Goal: Find specific page/section: Find specific page/section

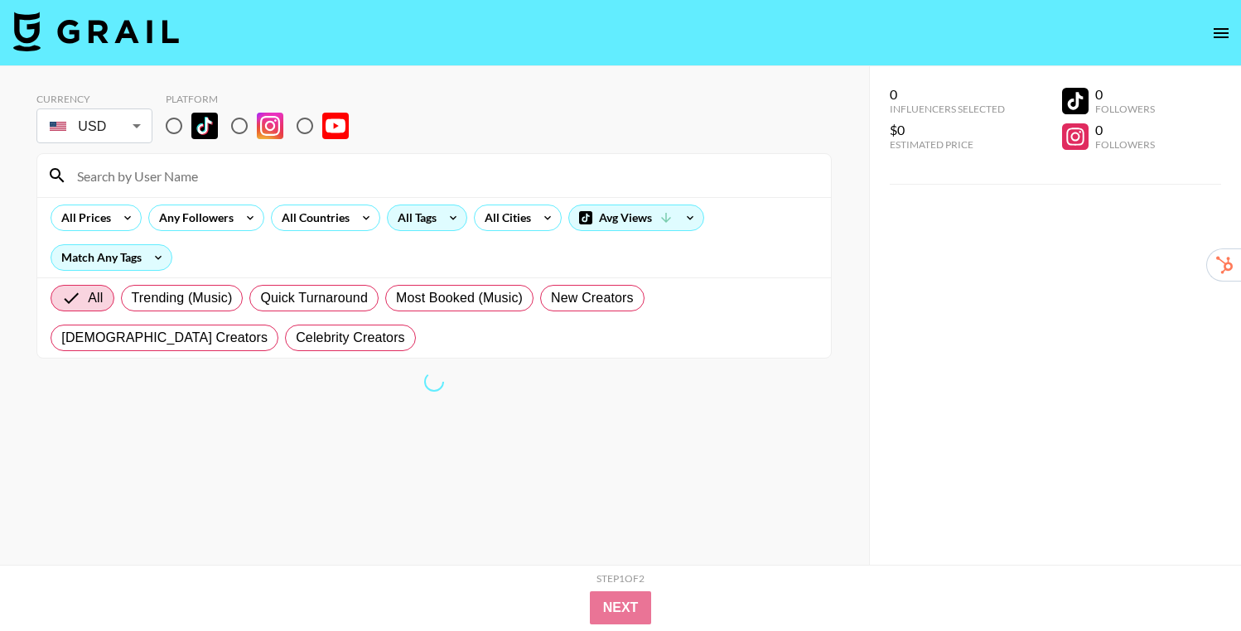
click at [437, 220] on div "All Tags" at bounding box center [414, 217] width 52 height 25
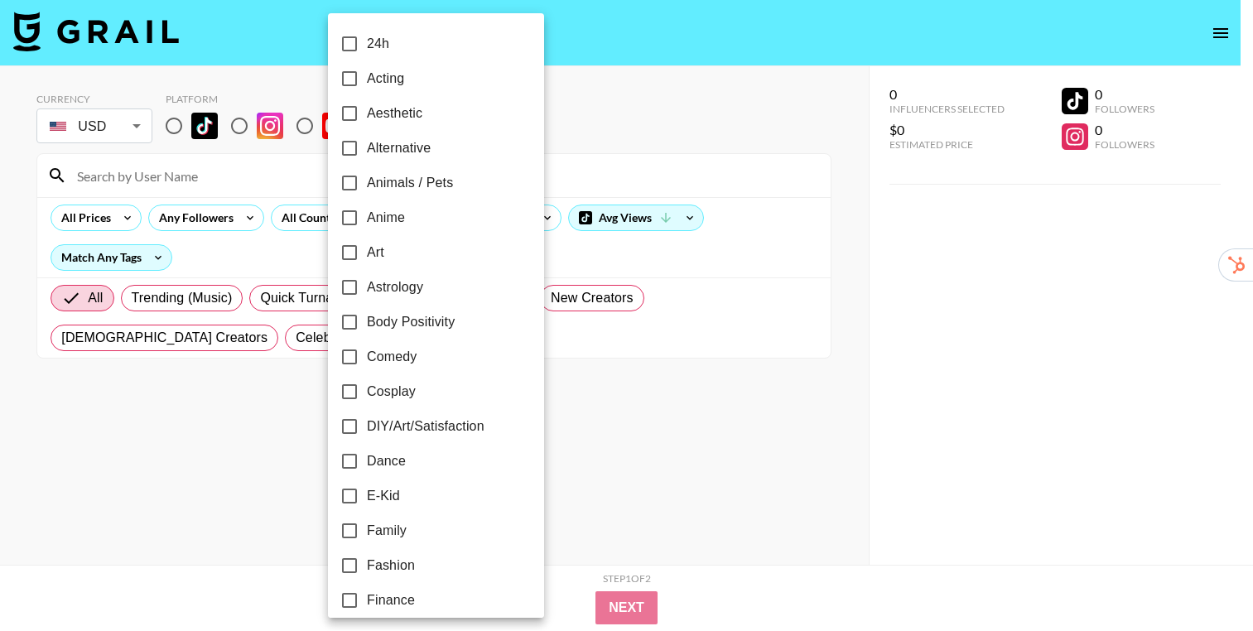
click at [384, 215] on span "Anime" at bounding box center [386, 218] width 38 height 20
click at [367, 215] on input "Anime" at bounding box center [349, 217] width 35 height 35
checkbox input "true"
click at [766, 367] on div at bounding box center [626, 315] width 1253 height 631
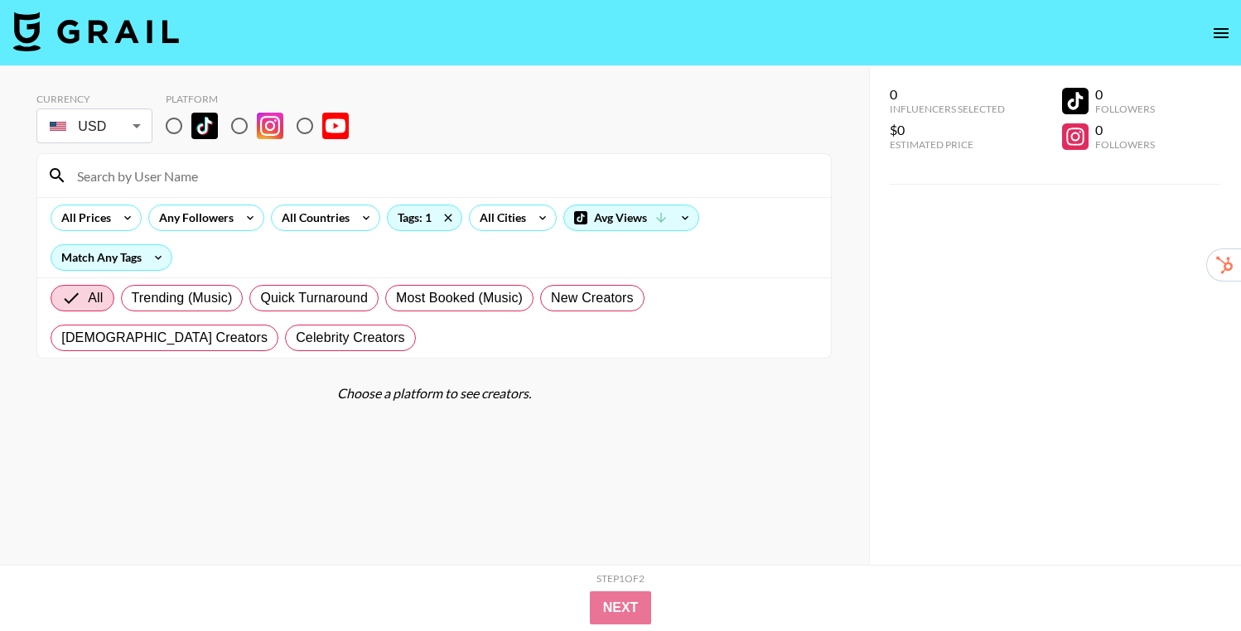
click at [180, 128] on input "radio" at bounding box center [174, 125] width 35 height 35
radio input "true"
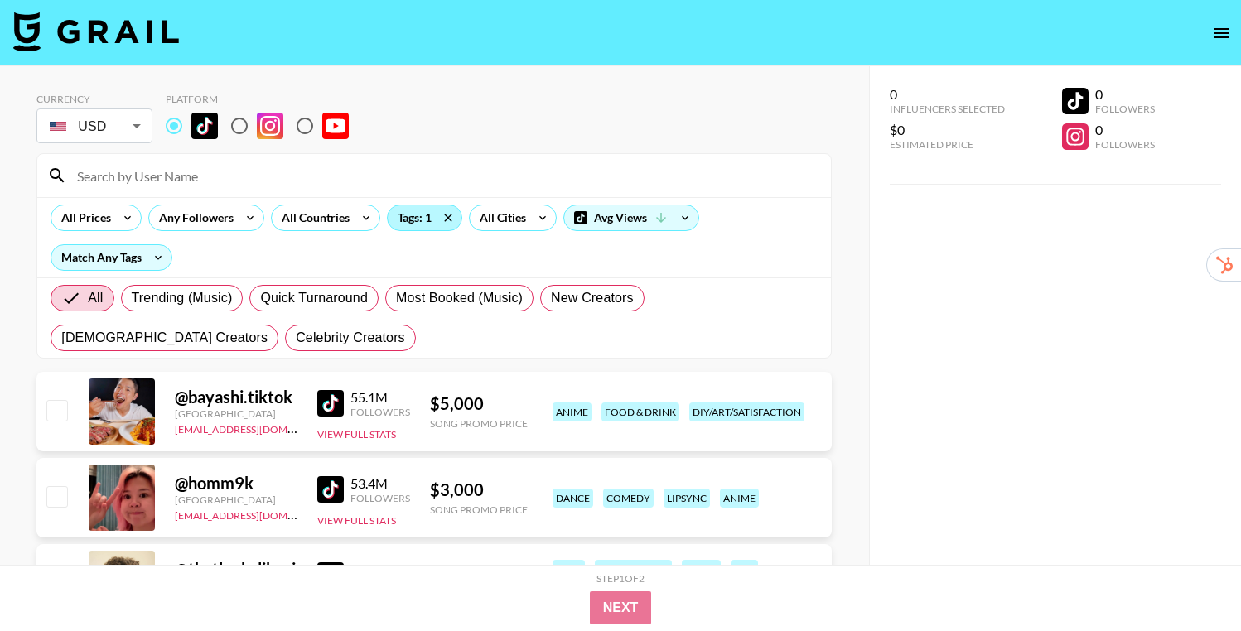
click at [404, 222] on div "Tags: 1" at bounding box center [425, 217] width 74 height 25
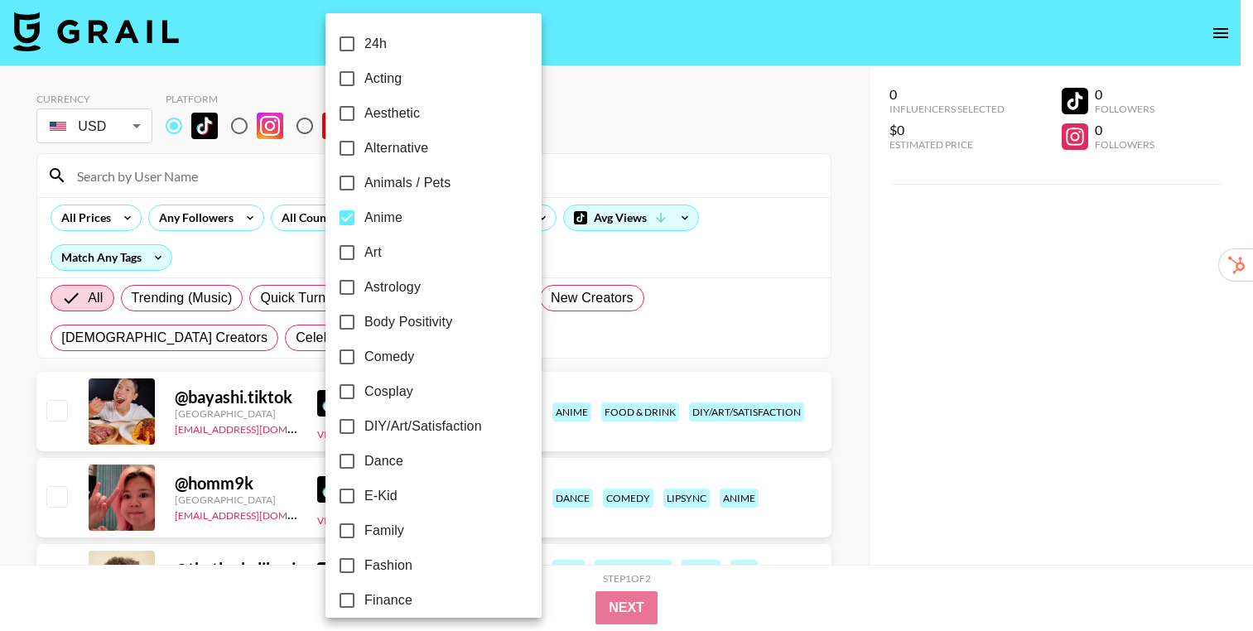
scroll to position [3, 0]
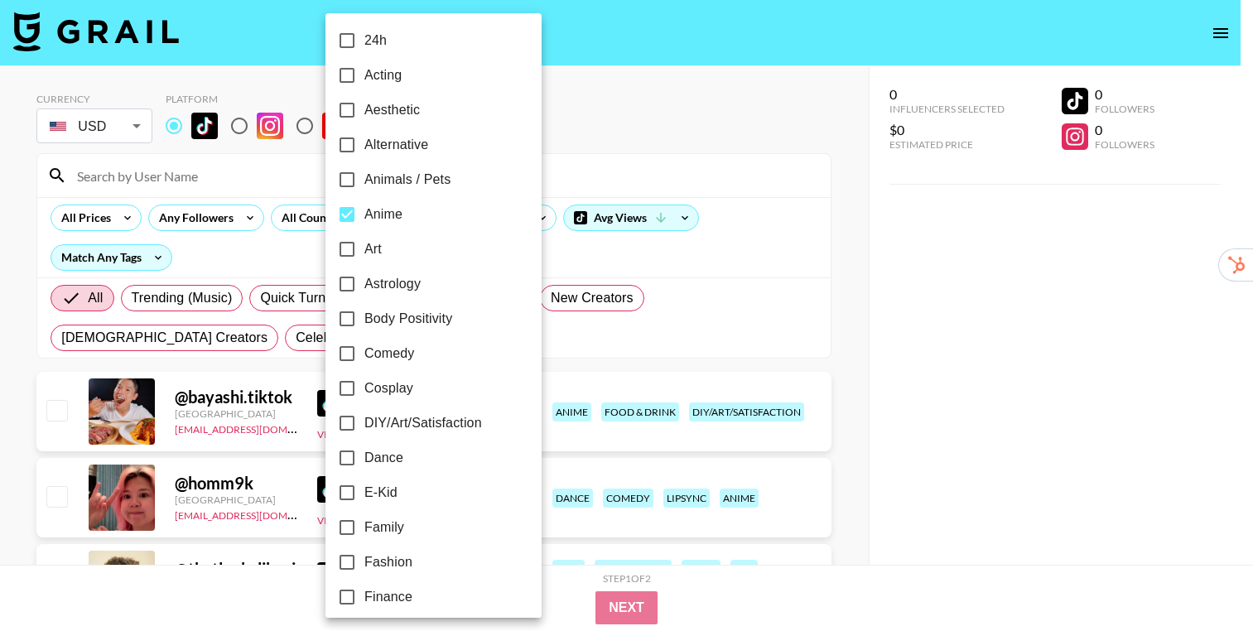
click at [370, 218] on span "Anime" at bounding box center [383, 215] width 38 height 20
click at [364, 218] on input "Anime" at bounding box center [347, 214] width 35 height 35
checkbox input "false"
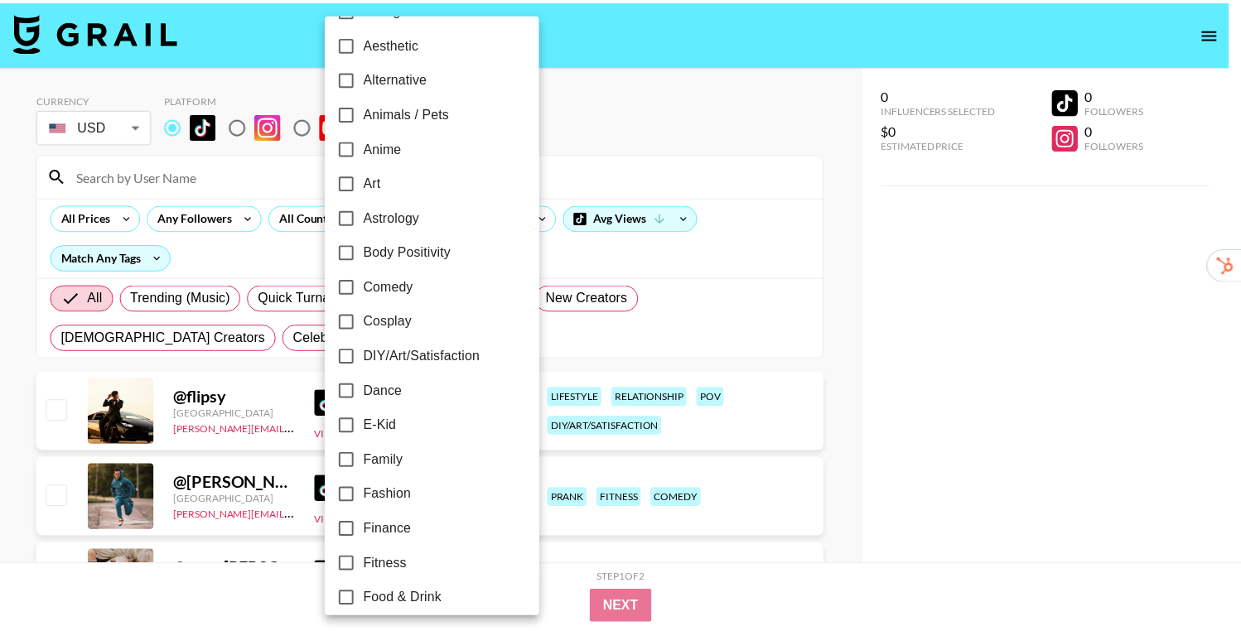
scroll to position [76, 0]
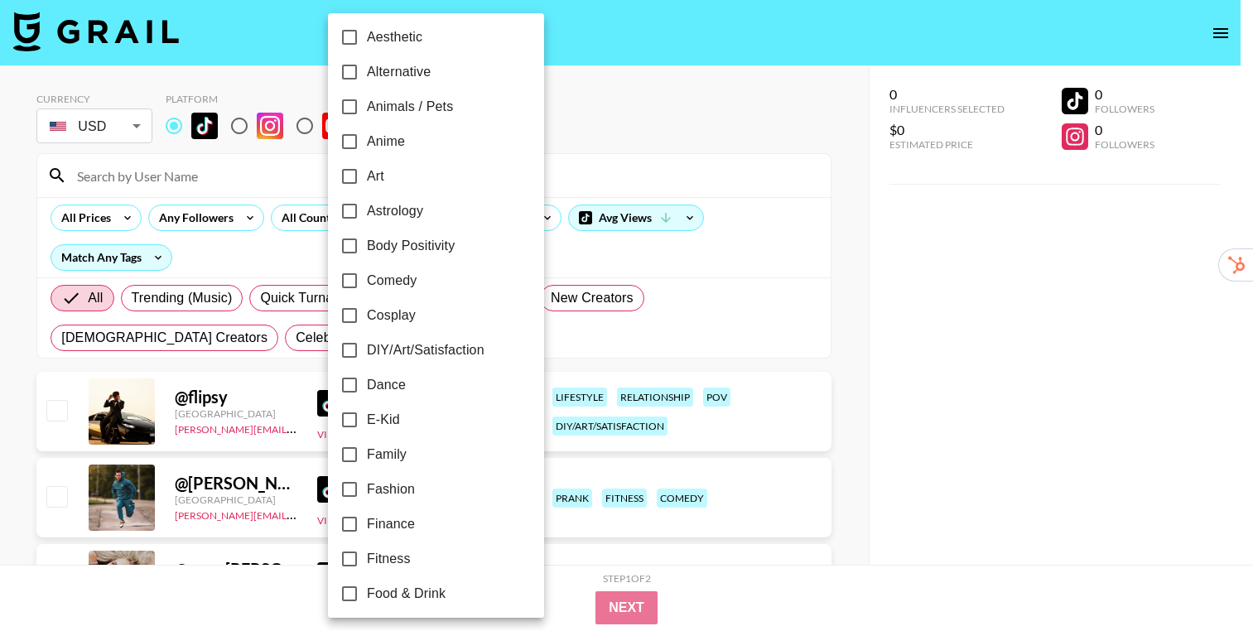
click at [405, 309] on span "Cosplay" at bounding box center [391, 316] width 49 height 20
click at [367, 309] on input "Cosplay" at bounding box center [349, 315] width 35 height 35
checkbox input "true"
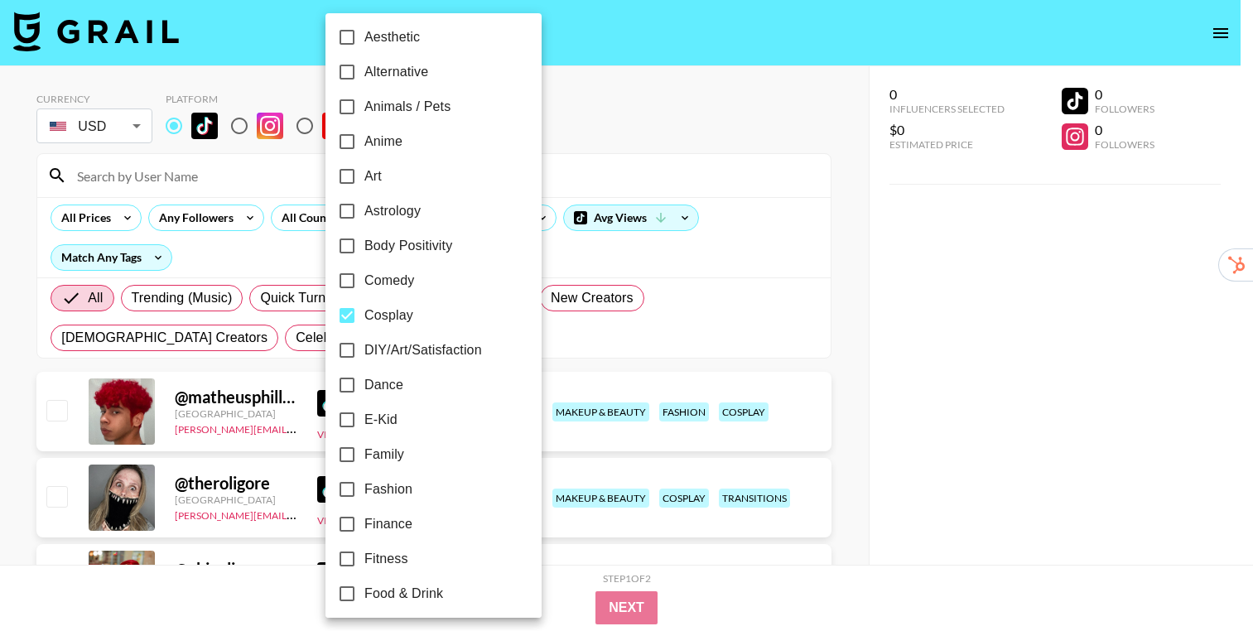
click at [827, 349] on div at bounding box center [626, 315] width 1253 height 631
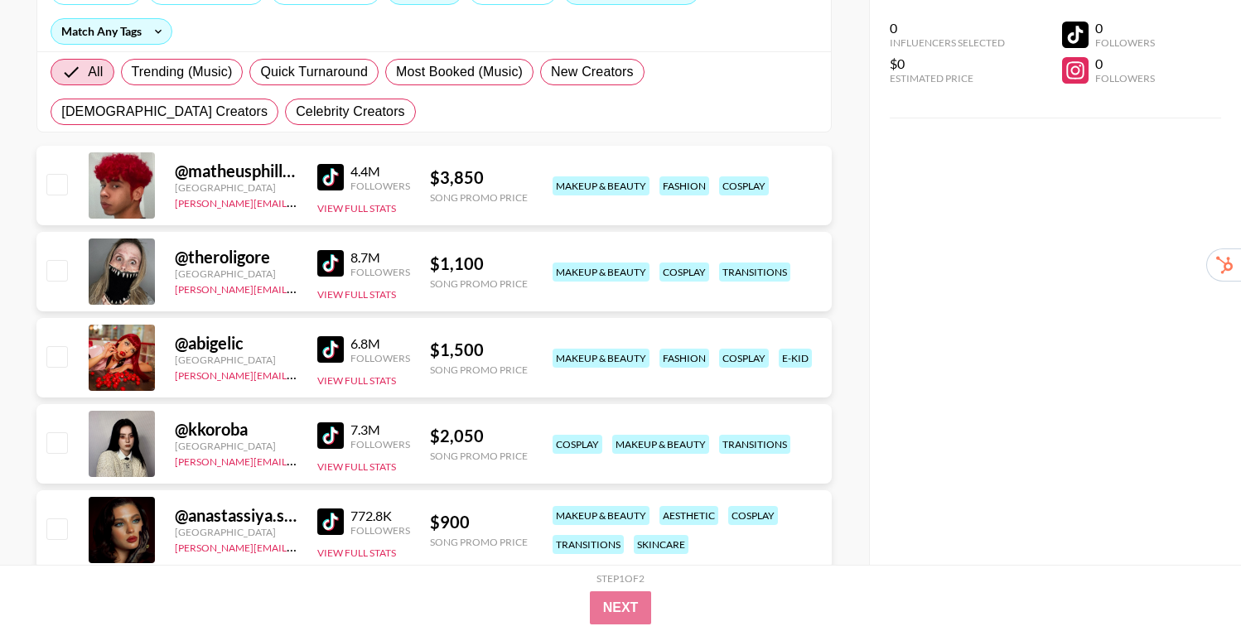
scroll to position [229, 0]
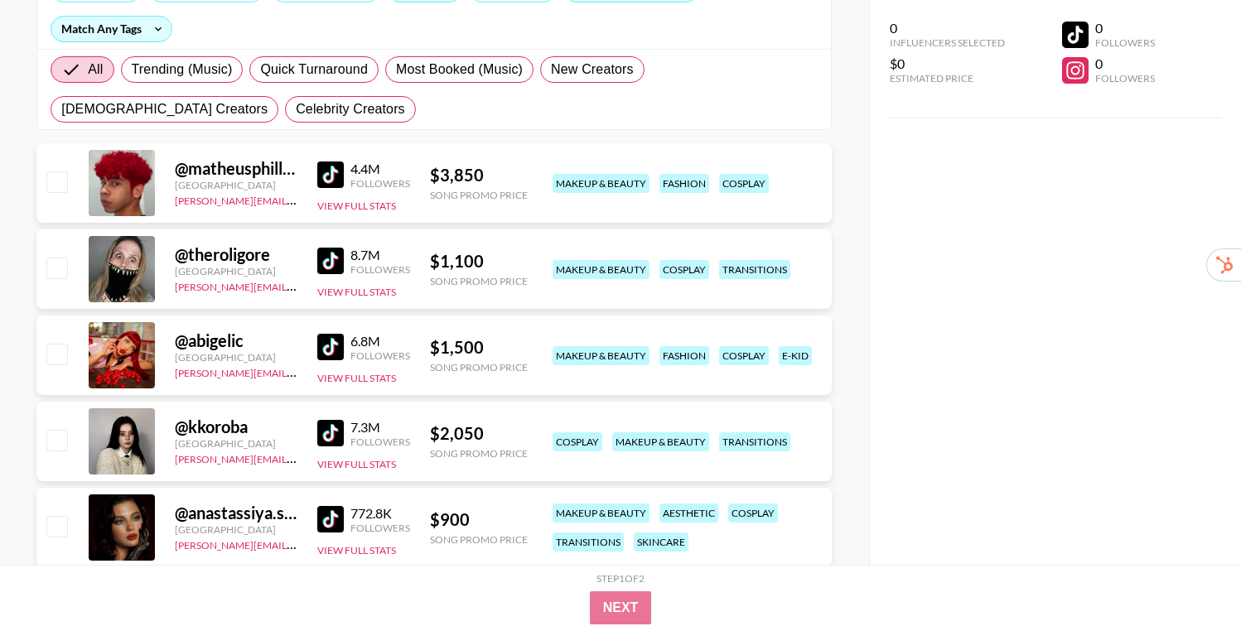
click at [319, 171] on img at bounding box center [330, 174] width 27 height 27
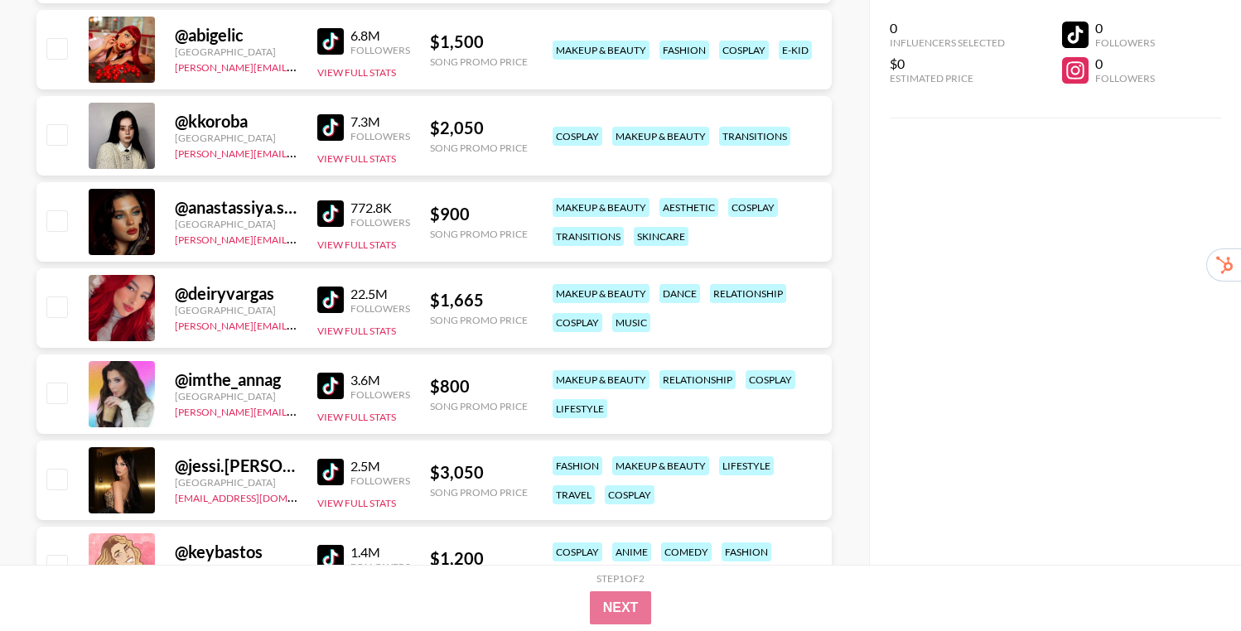
scroll to position [554, 0]
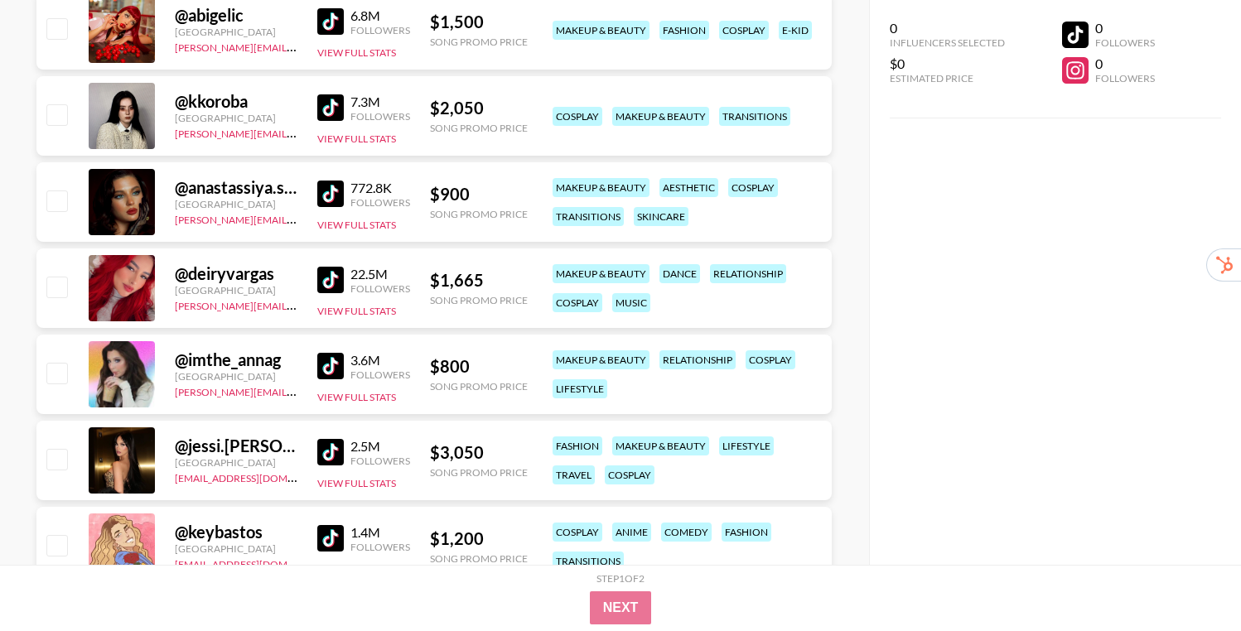
click at [321, 361] on img at bounding box center [330, 366] width 27 height 27
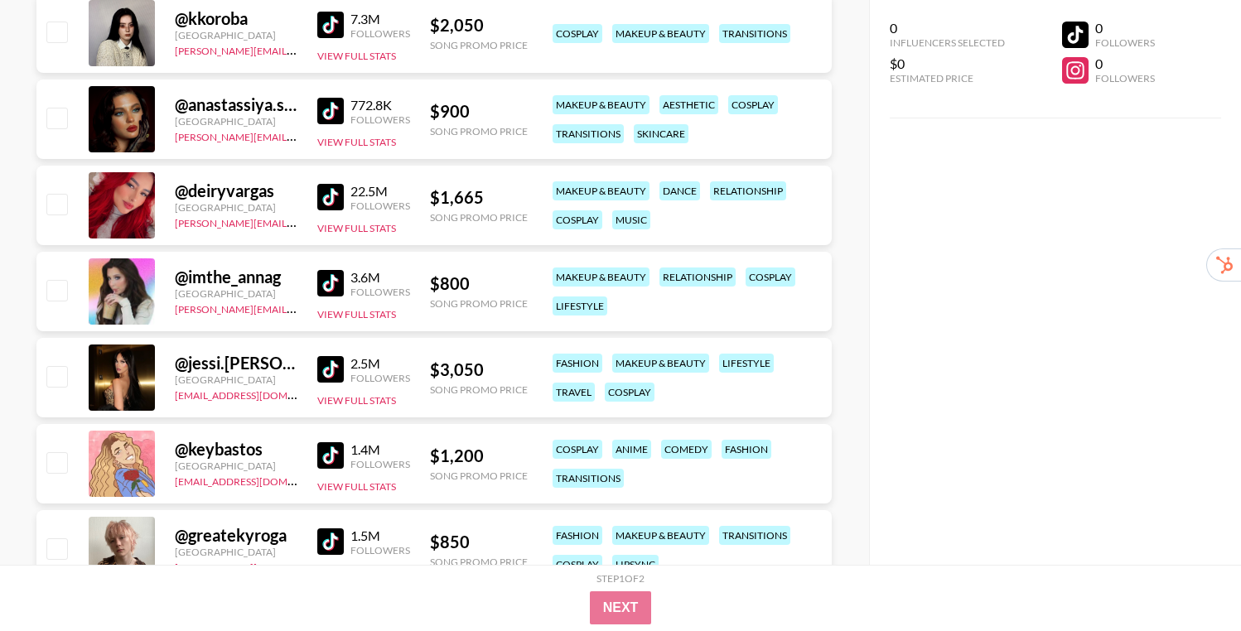
scroll to position [638, 0]
click at [332, 361] on img at bounding box center [330, 368] width 27 height 27
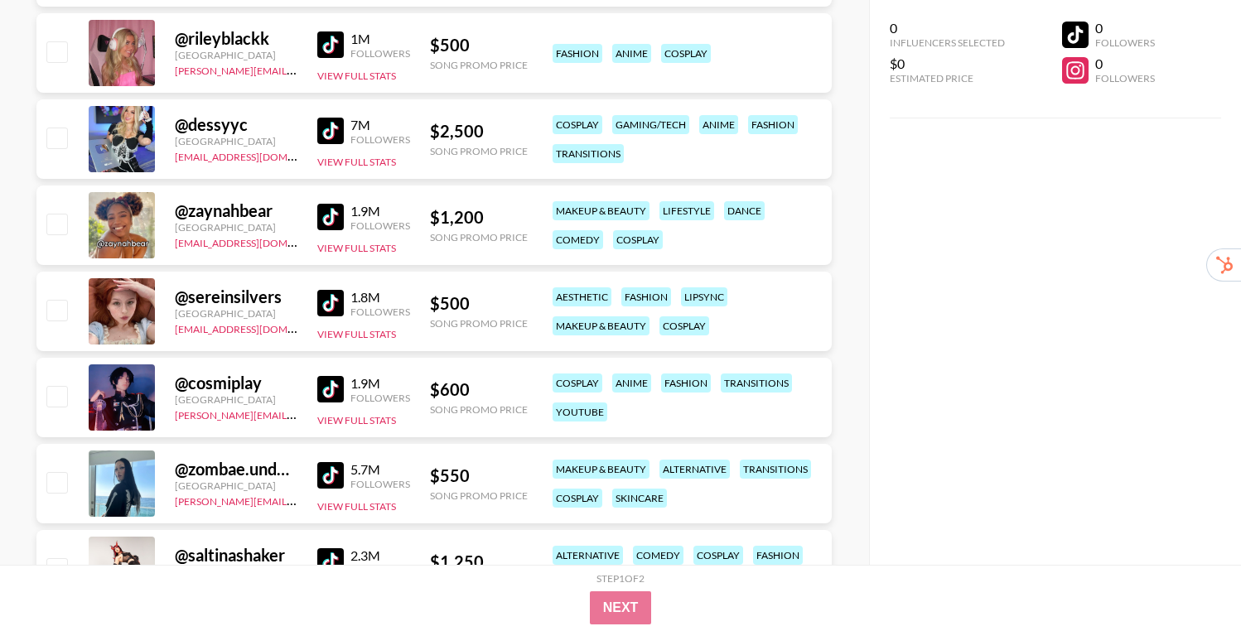
scroll to position [3437, 0]
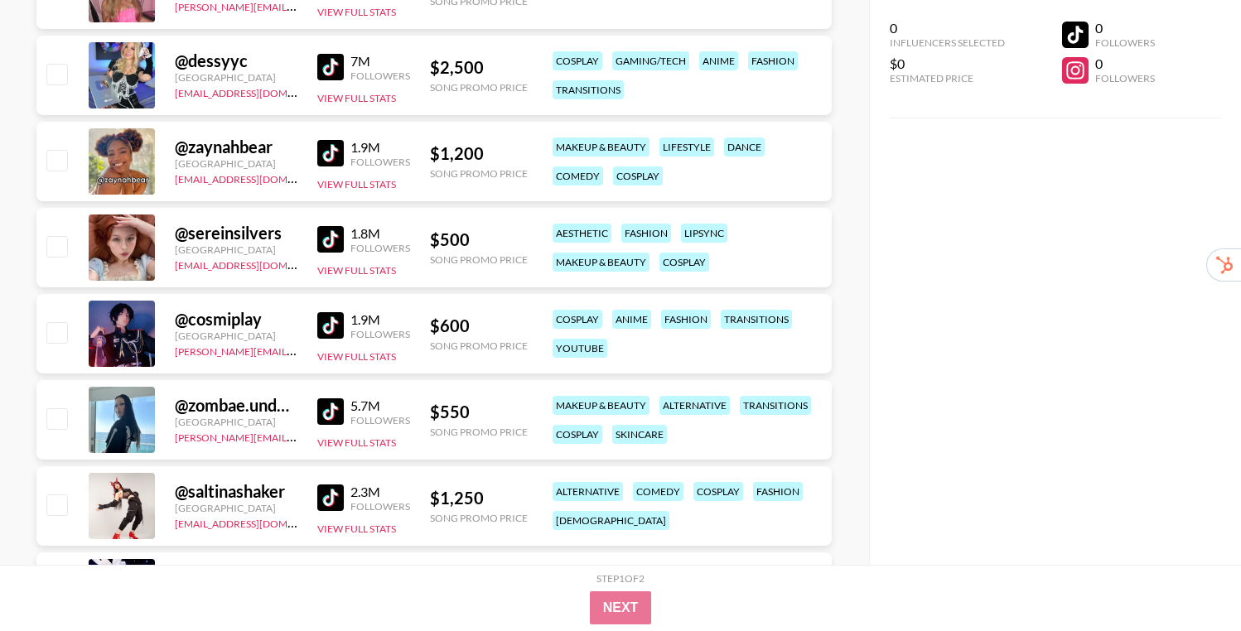
click at [327, 412] on img at bounding box center [330, 411] width 27 height 27
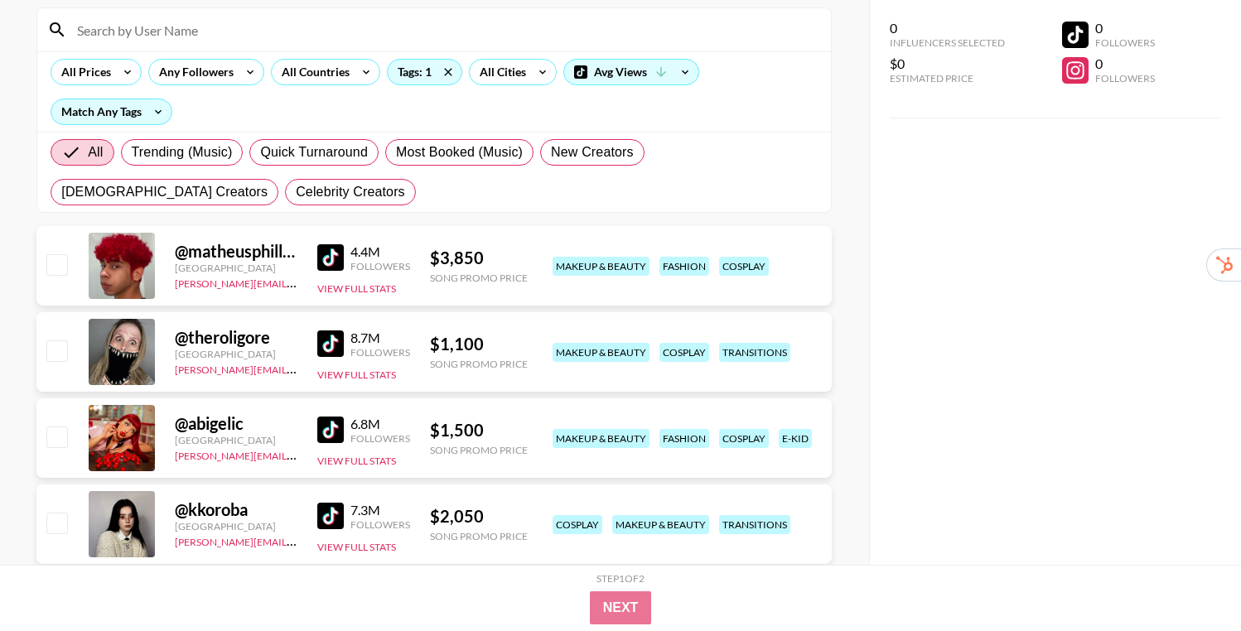
scroll to position [195, 0]
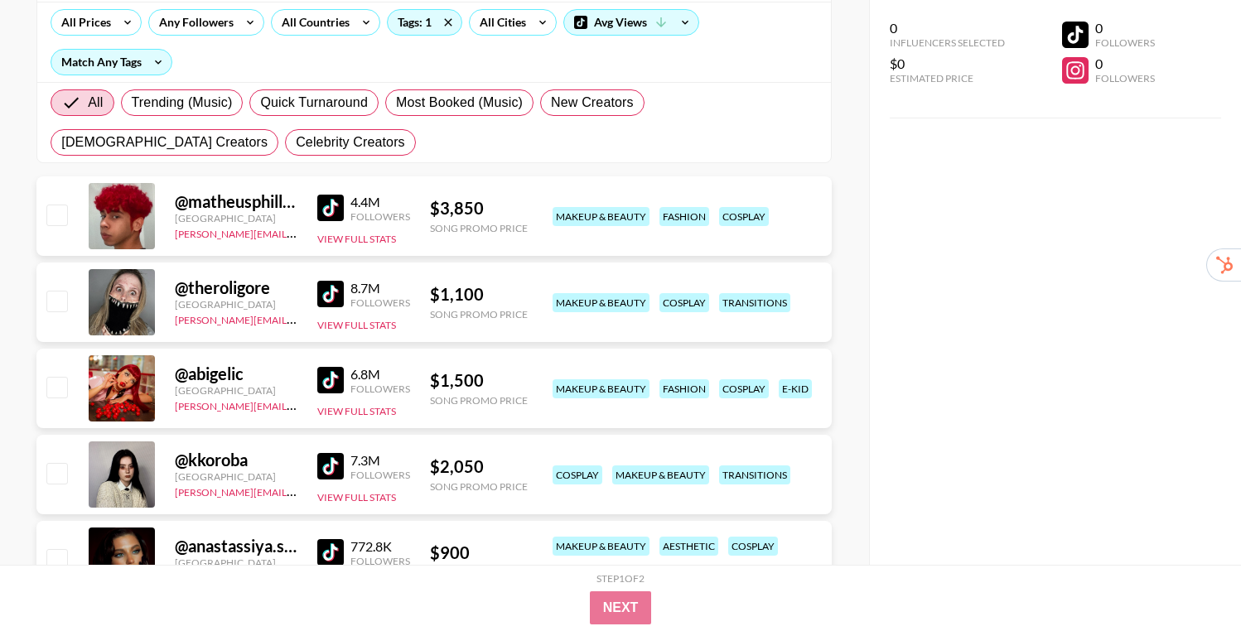
click at [337, 291] on img at bounding box center [330, 294] width 27 height 27
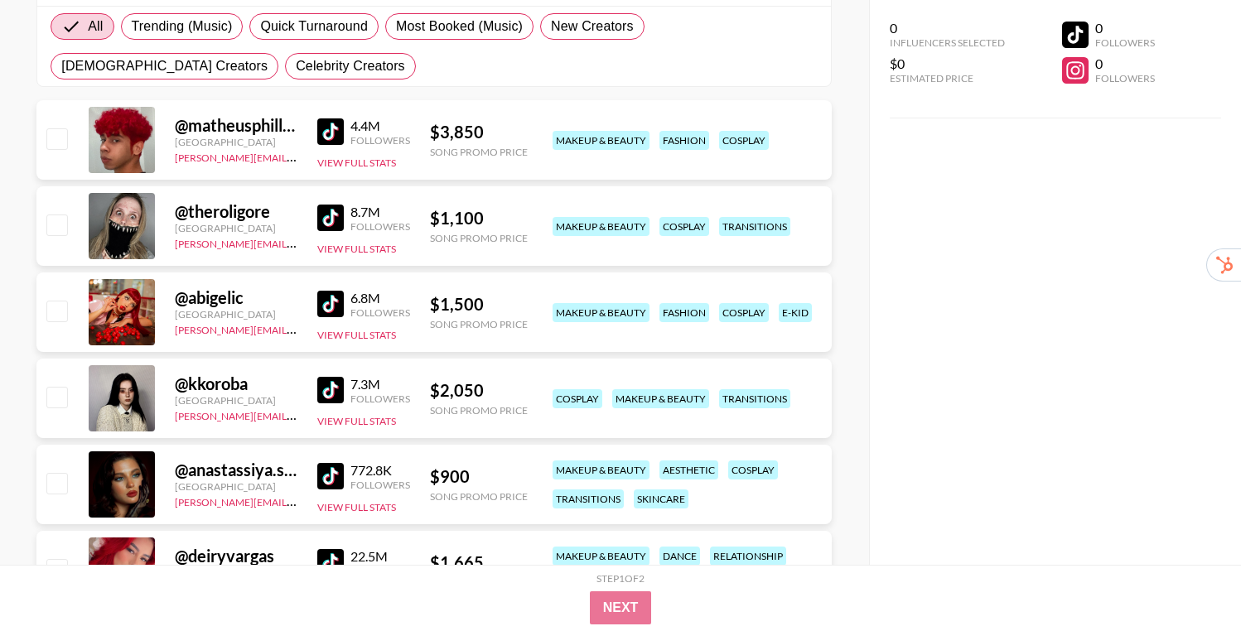
scroll to position [366, 0]
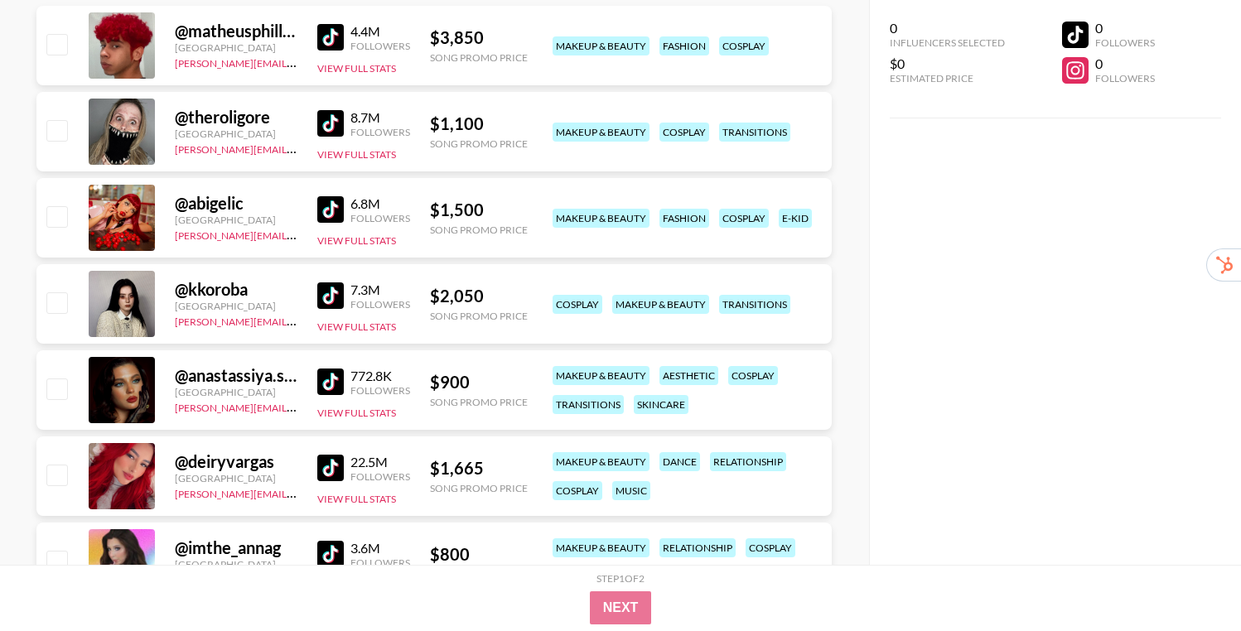
click at [325, 297] on img at bounding box center [330, 295] width 27 height 27
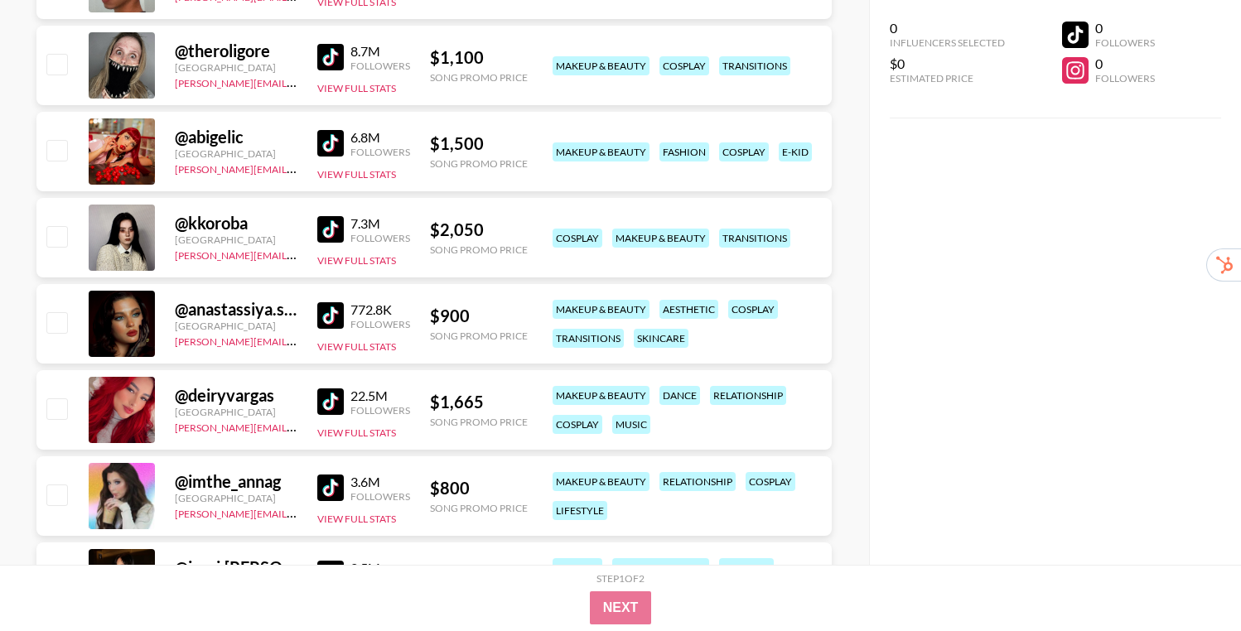
scroll to position [441, 0]
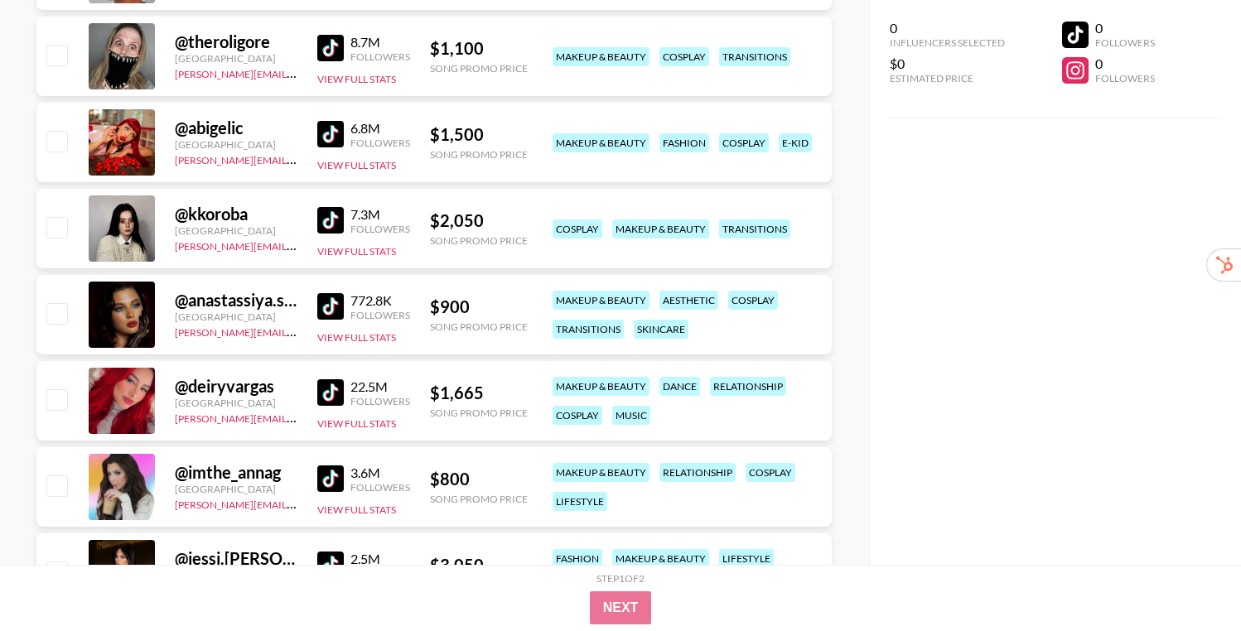
click at [326, 302] on img at bounding box center [330, 306] width 27 height 27
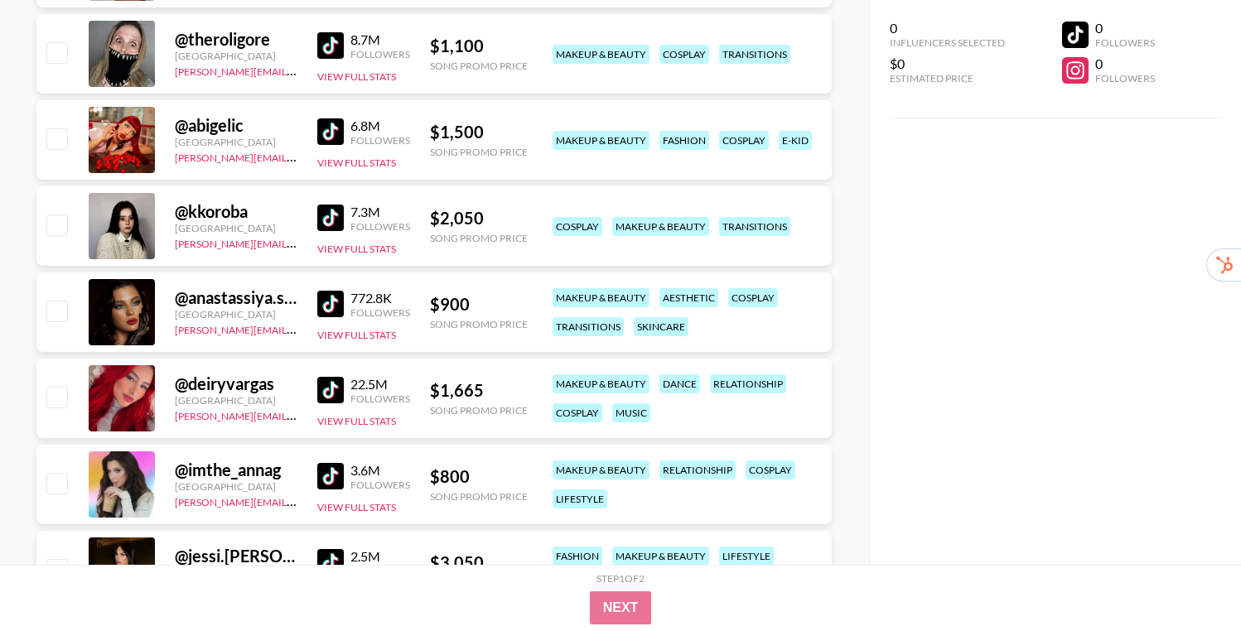
scroll to position [445, 0]
click at [321, 388] on img at bounding box center [330, 389] width 27 height 27
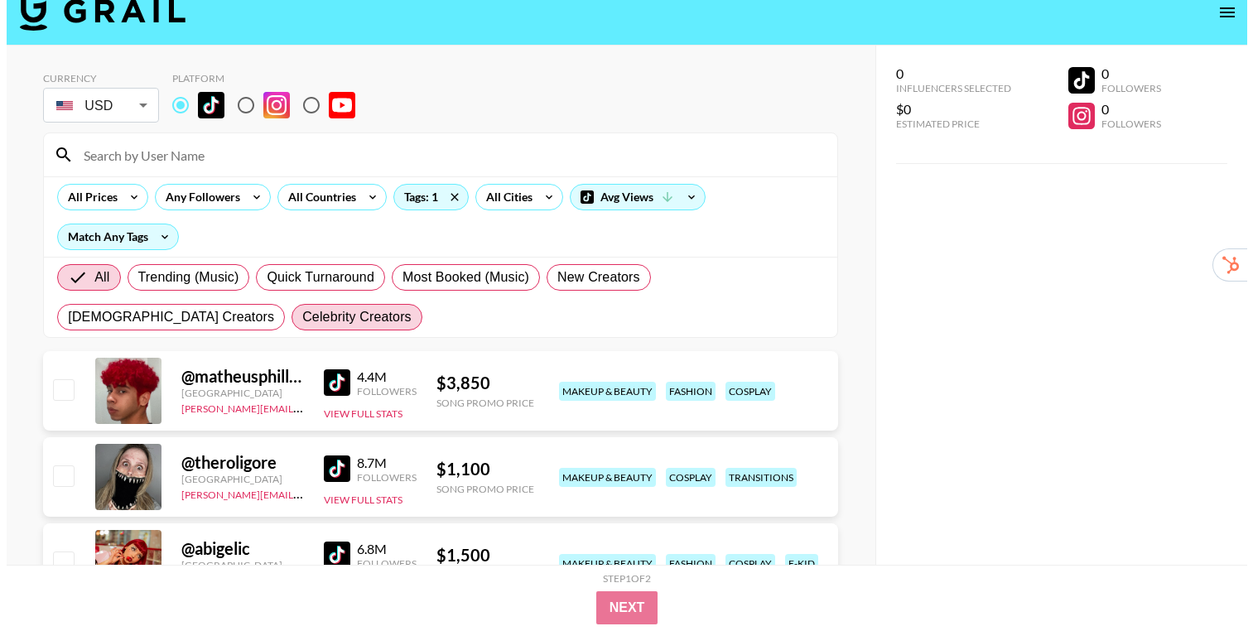
scroll to position [0, 0]
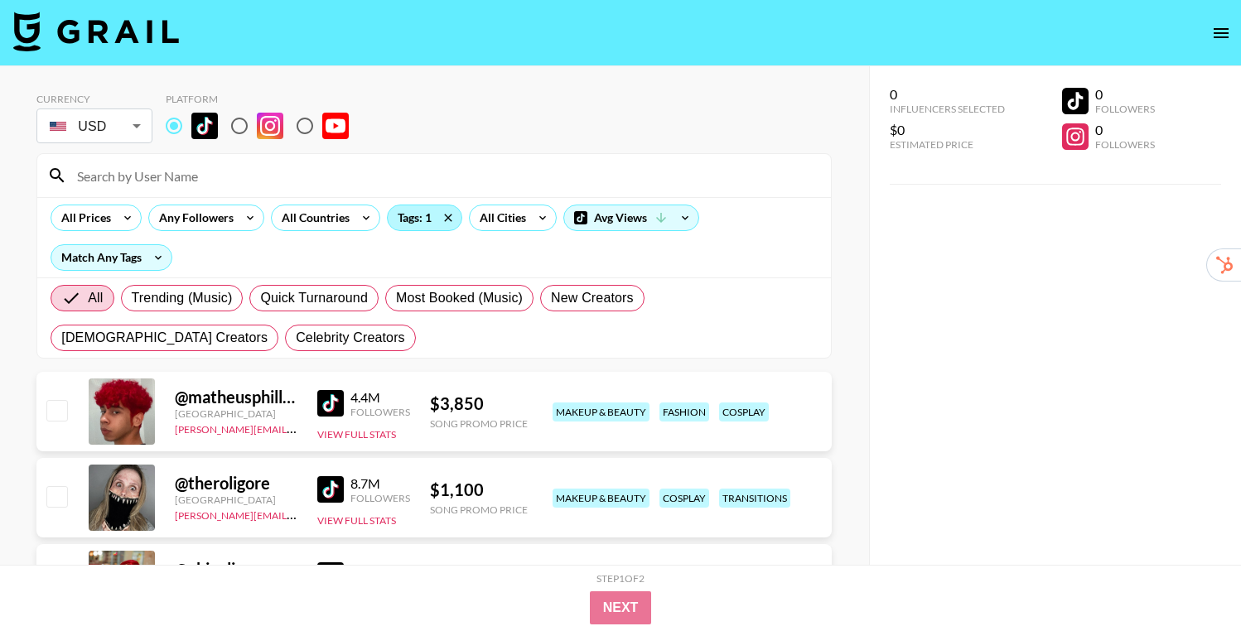
click at [410, 219] on div "Tags: 1" at bounding box center [425, 217] width 74 height 25
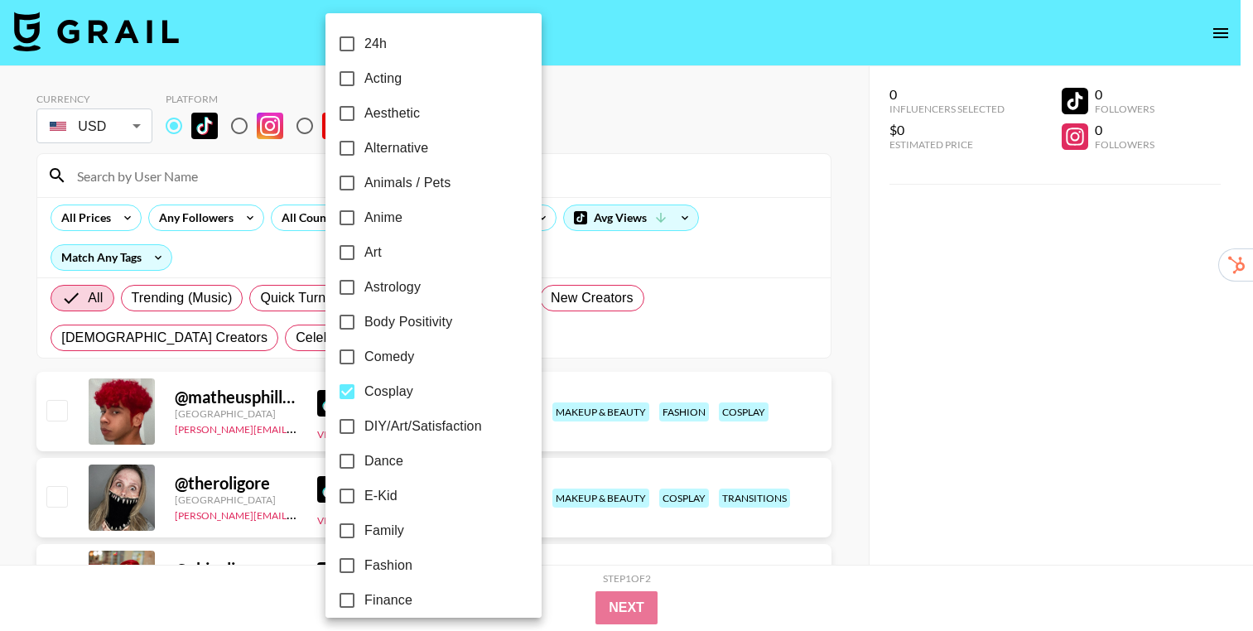
click at [398, 391] on span "Cosplay" at bounding box center [388, 392] width 49 height 20
click at [364, 391] on input "Cosplay" at bounding box center [347, 391] width 35 height 35
checkbox input "false"
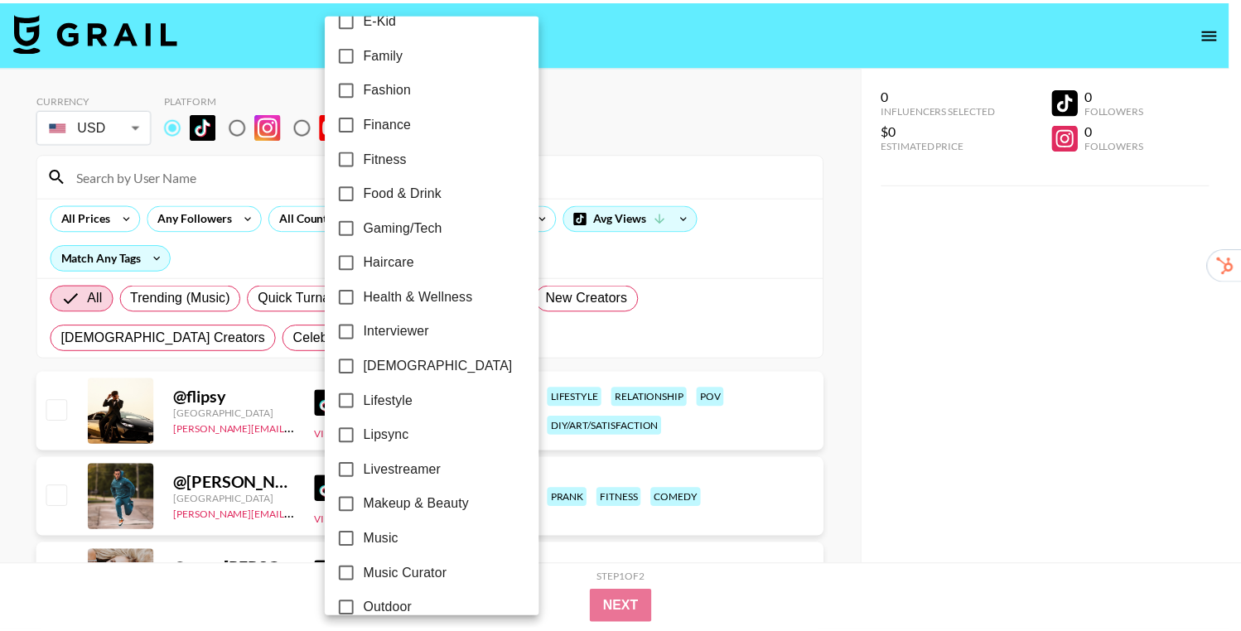
scroll to position [480, 0]
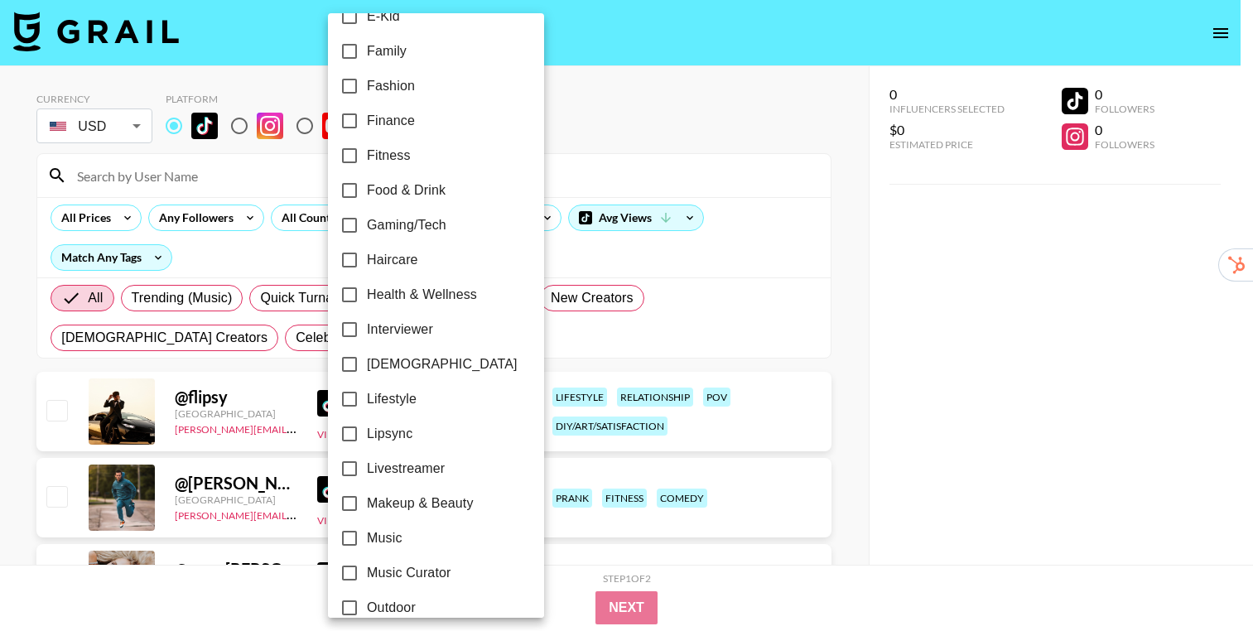
click at [381, 353] on label "[DEMOGRAPHIC_DATA]" at bounding box center [425, 364] width 186 height 35
click at [367, 353] on input "[DEMOGRAPHIC_DATA]" at bounding box center [349, 364] width 35 height 35
checkbox input "true"
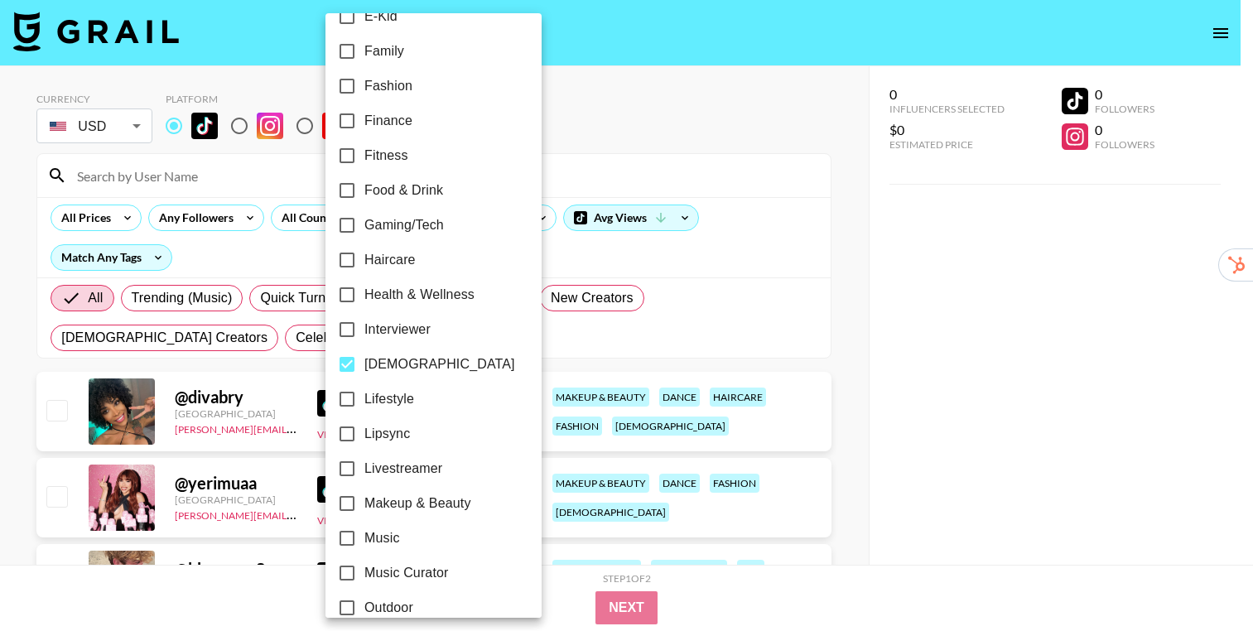
click at [844, 327] on div at bounding box center [626, 315] width 1253 height 631
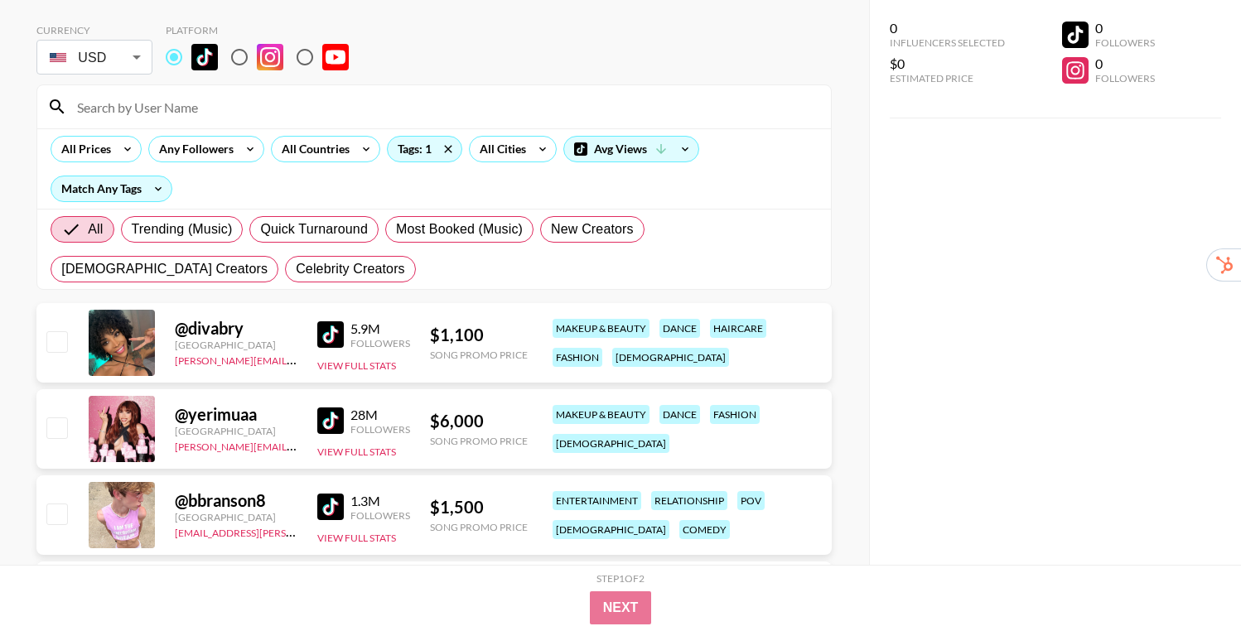
scroll to position [118, 0]
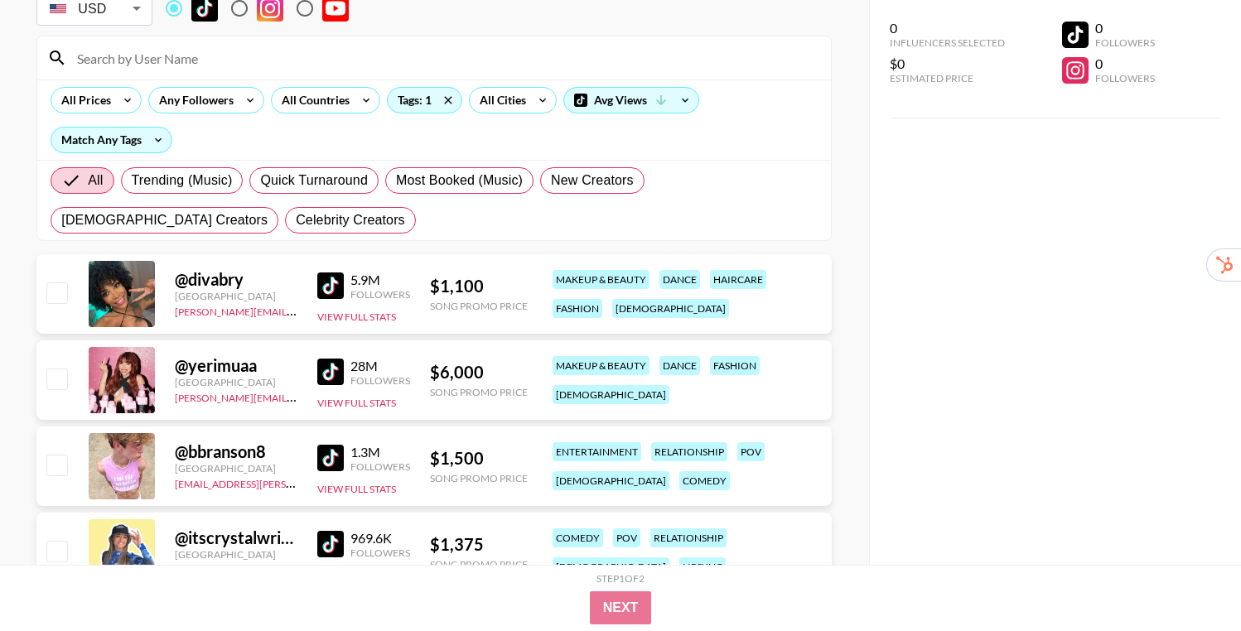
click at [324, 282] on img at bounding box center [330, 285] width 27 height 27
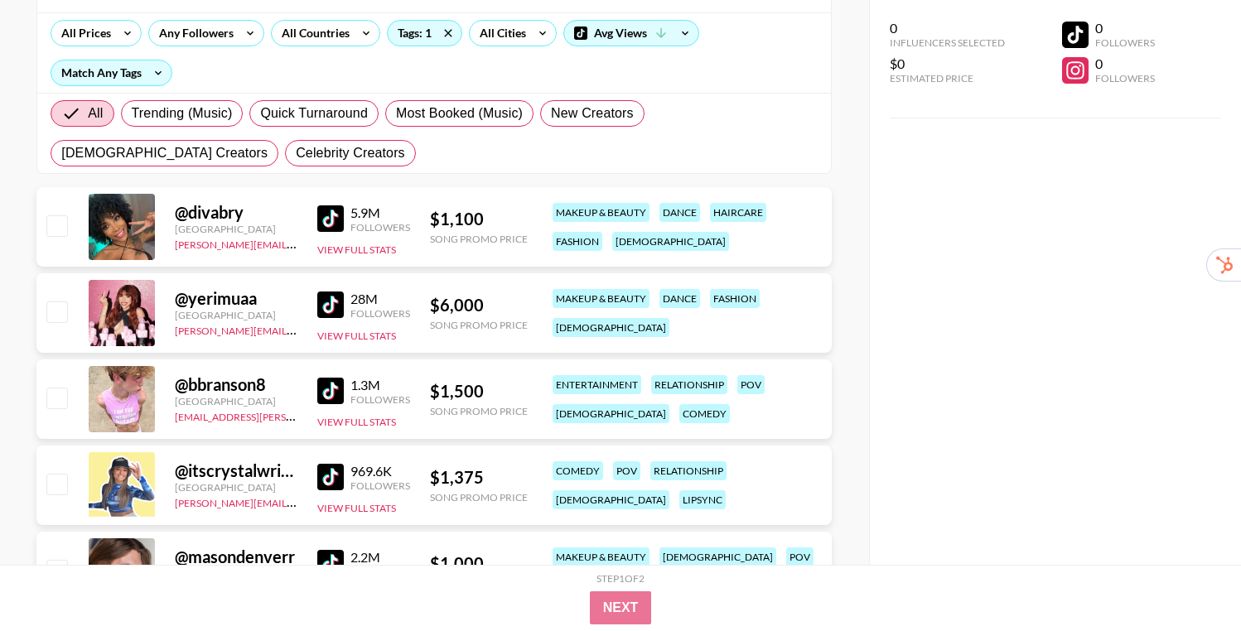
scroll to position [210, 0]
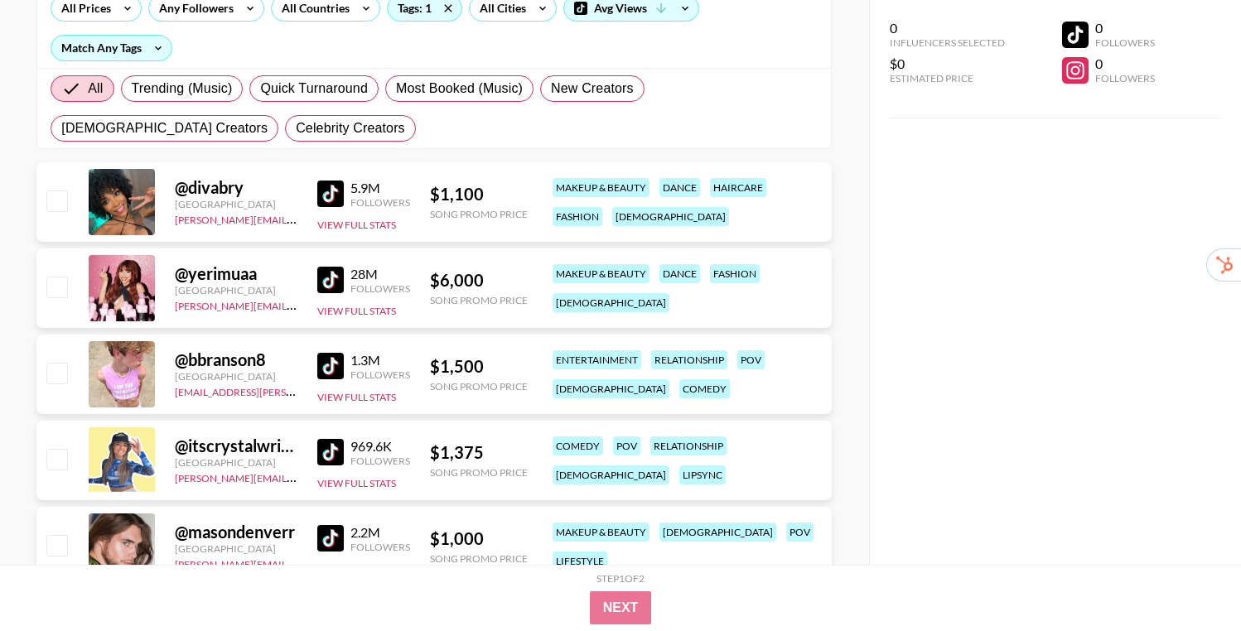
click at [330, 369] on img at bounding box center [330, 366] width 27 height 27
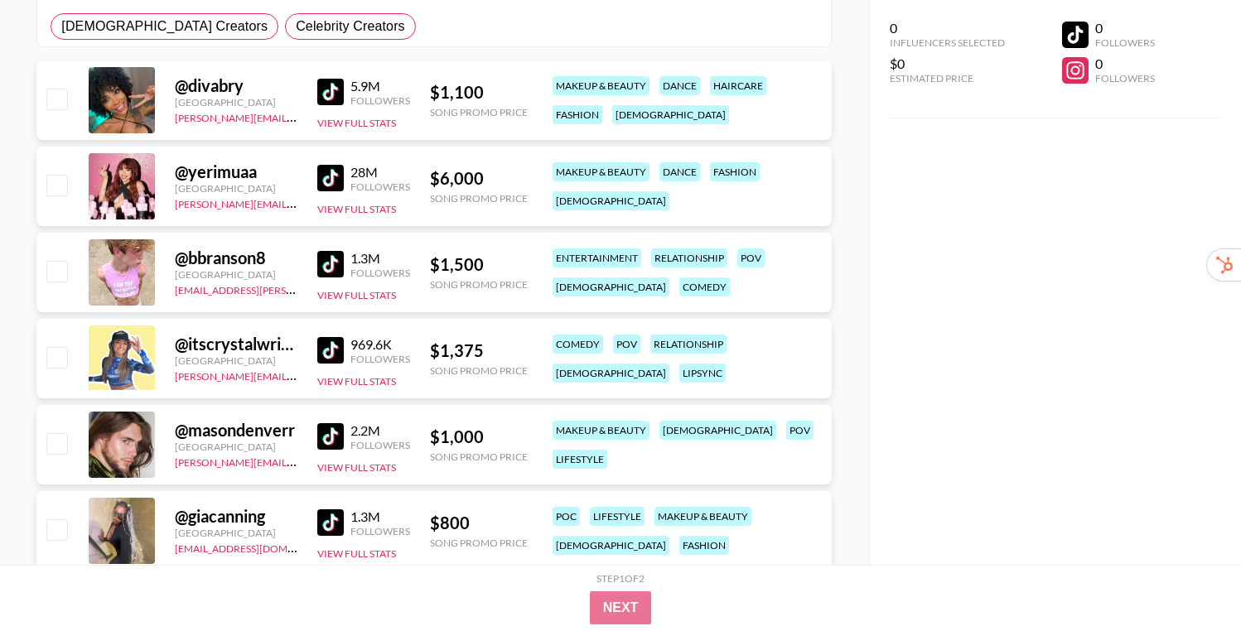
scroll to position [321, 0]
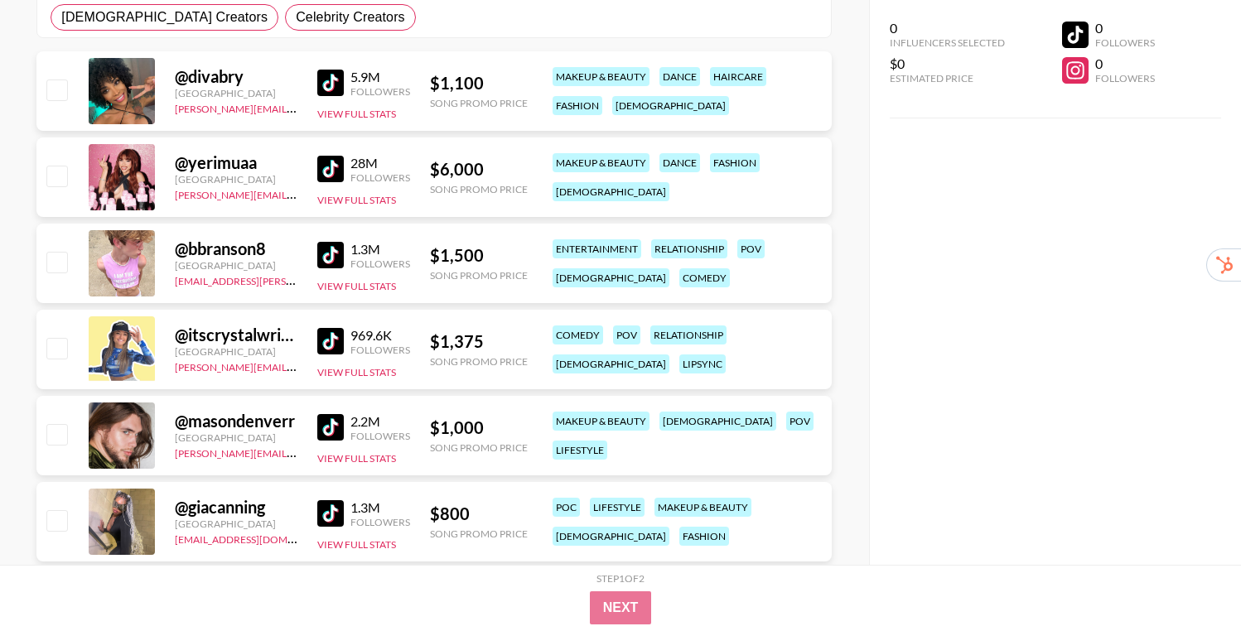
click at [331, 345] on img at bounding box center [330, 341] width 27 height 27
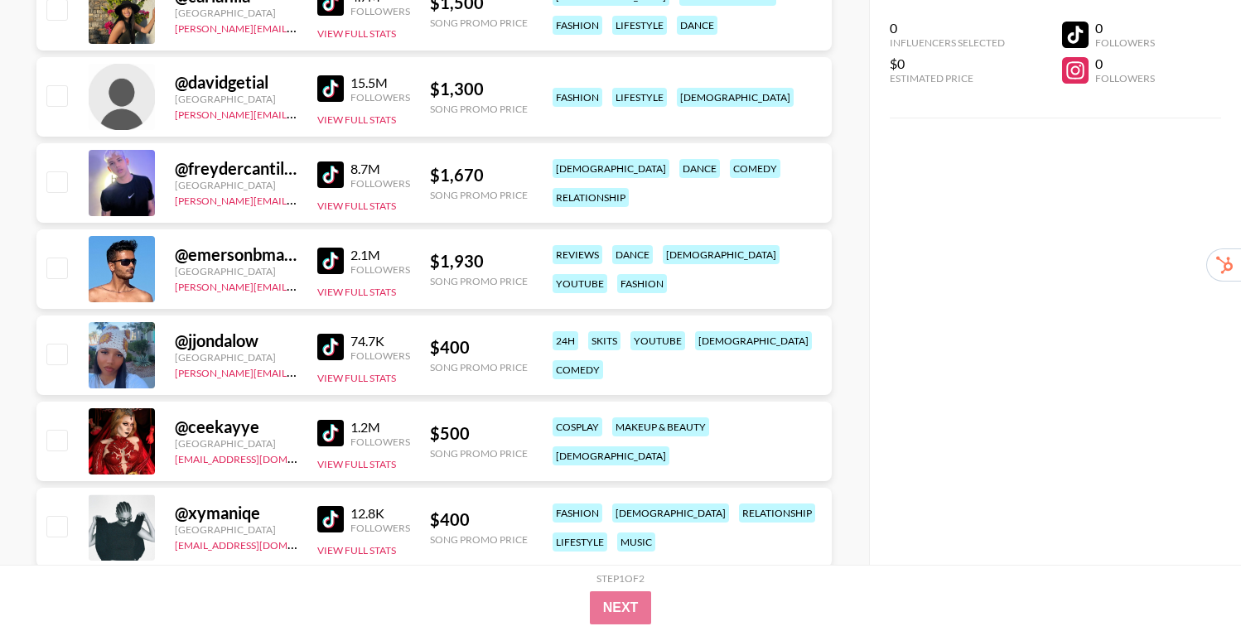
scroll to position [1184, 0]
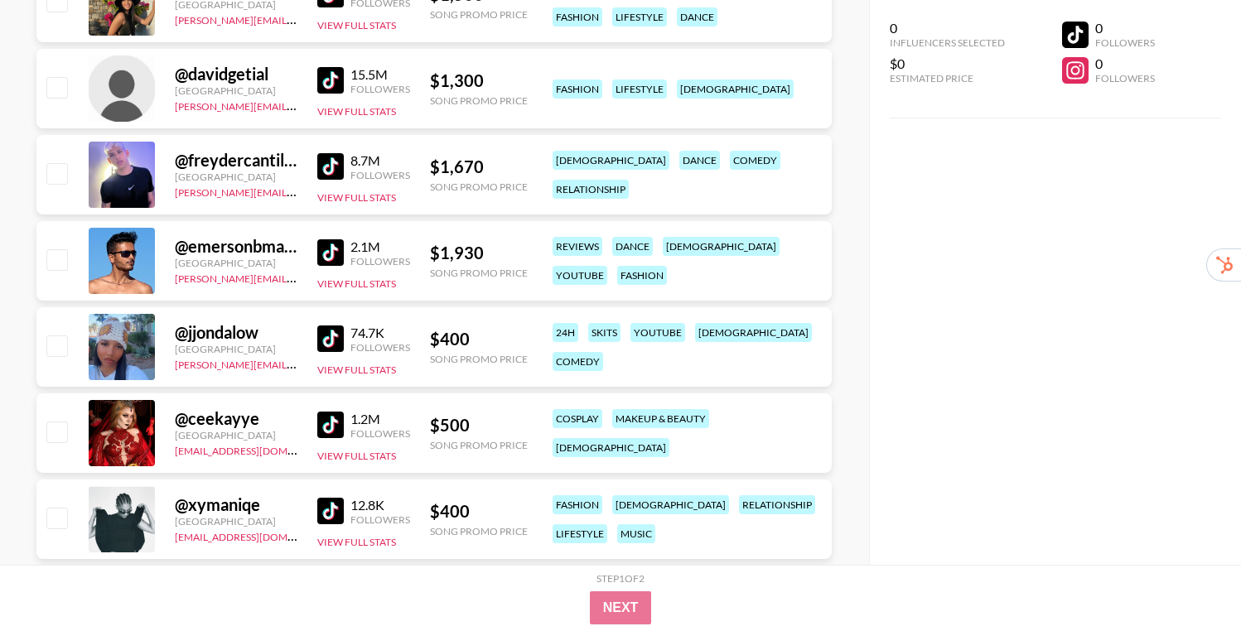
click at [329, 415] on img at bounding box center [330, 425] width 27 height 27
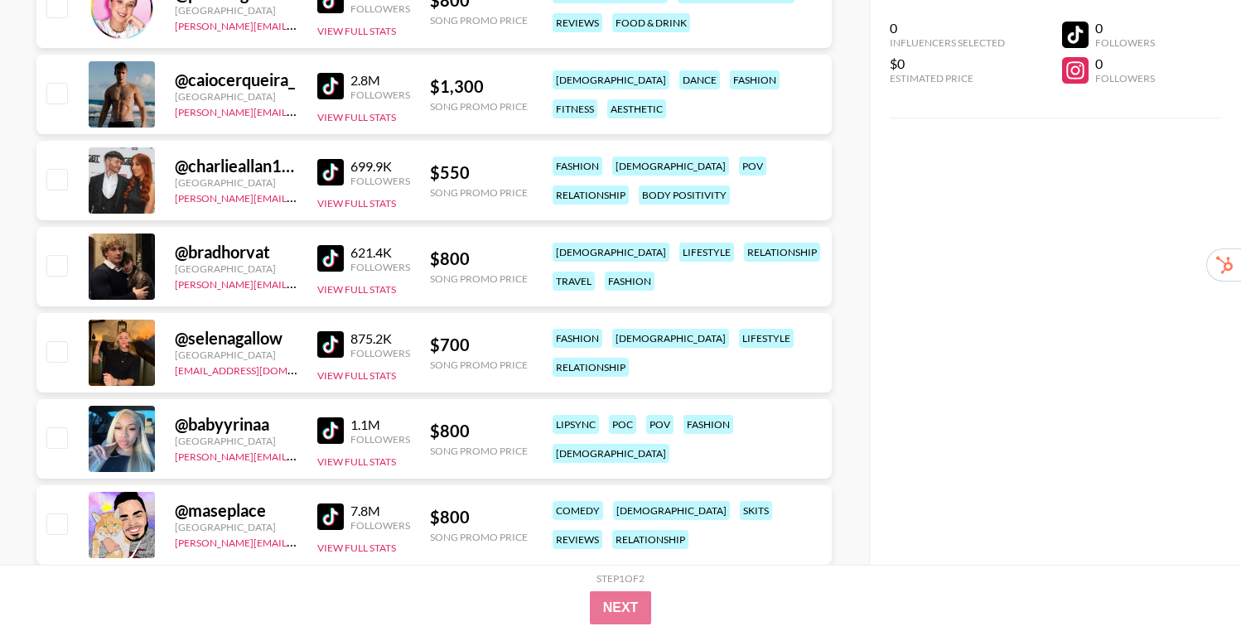
scroll to position [1871, 0]
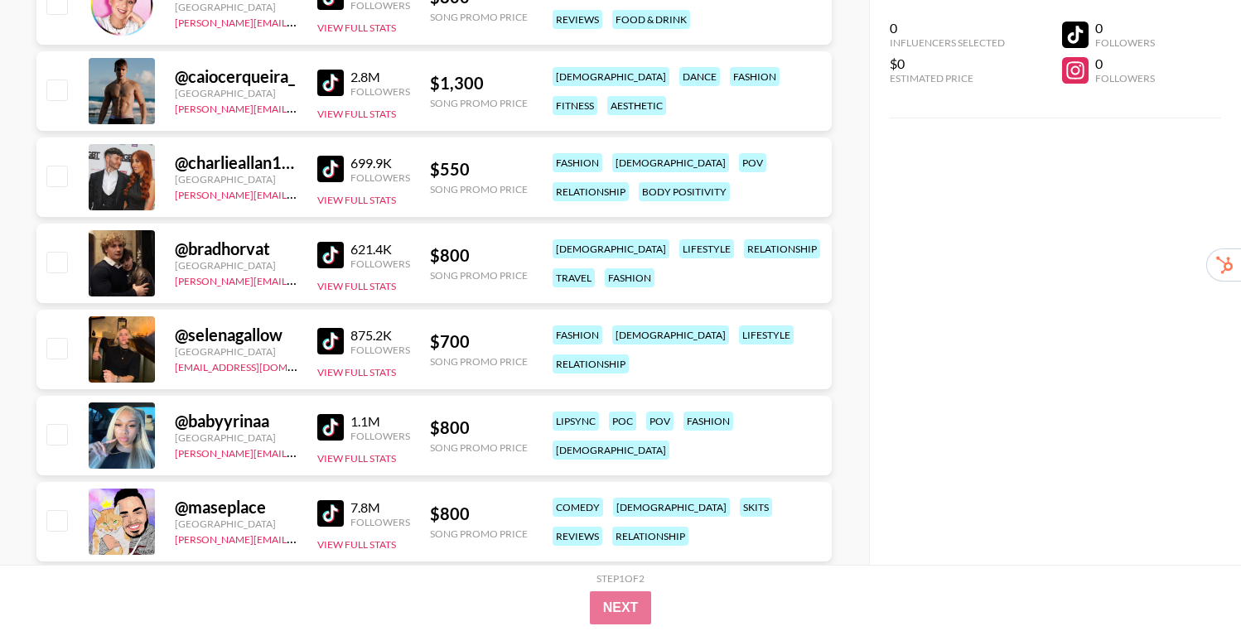
click at [325, 336] on img at bounding box center [330, 341] width 27 height 27
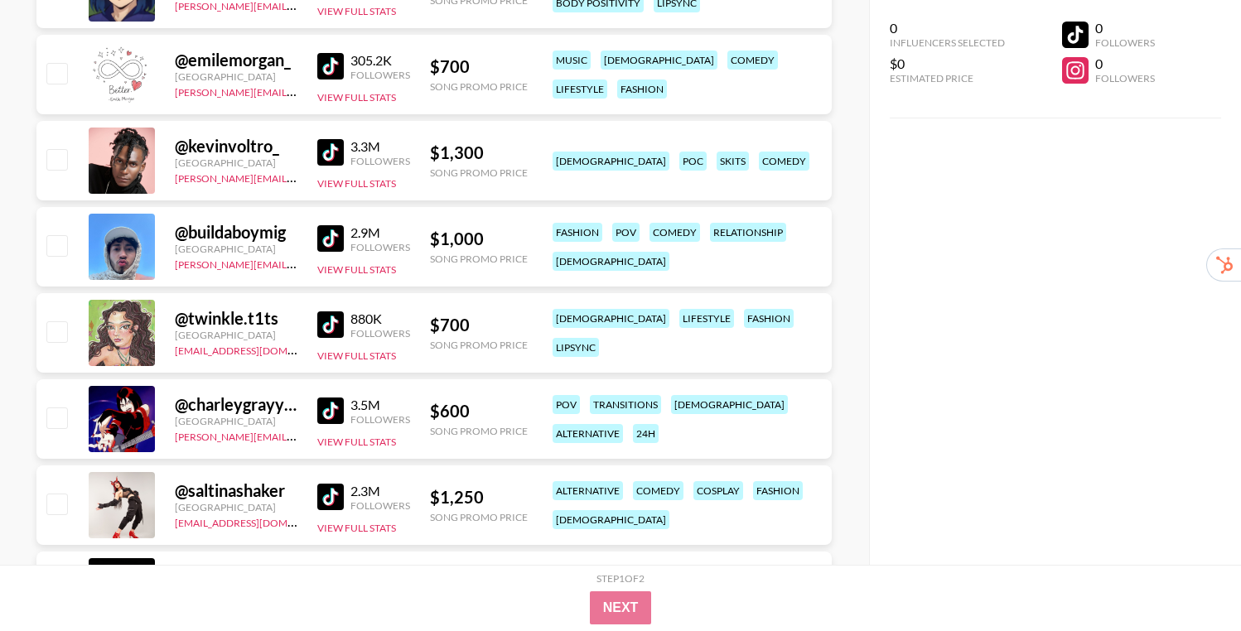
scroll to position [3783, 0]
click at [335, 410] on img at bounding box center [330, 410] width 27 height 27
